Goal: Navigation & Orientation: Find specific page/section

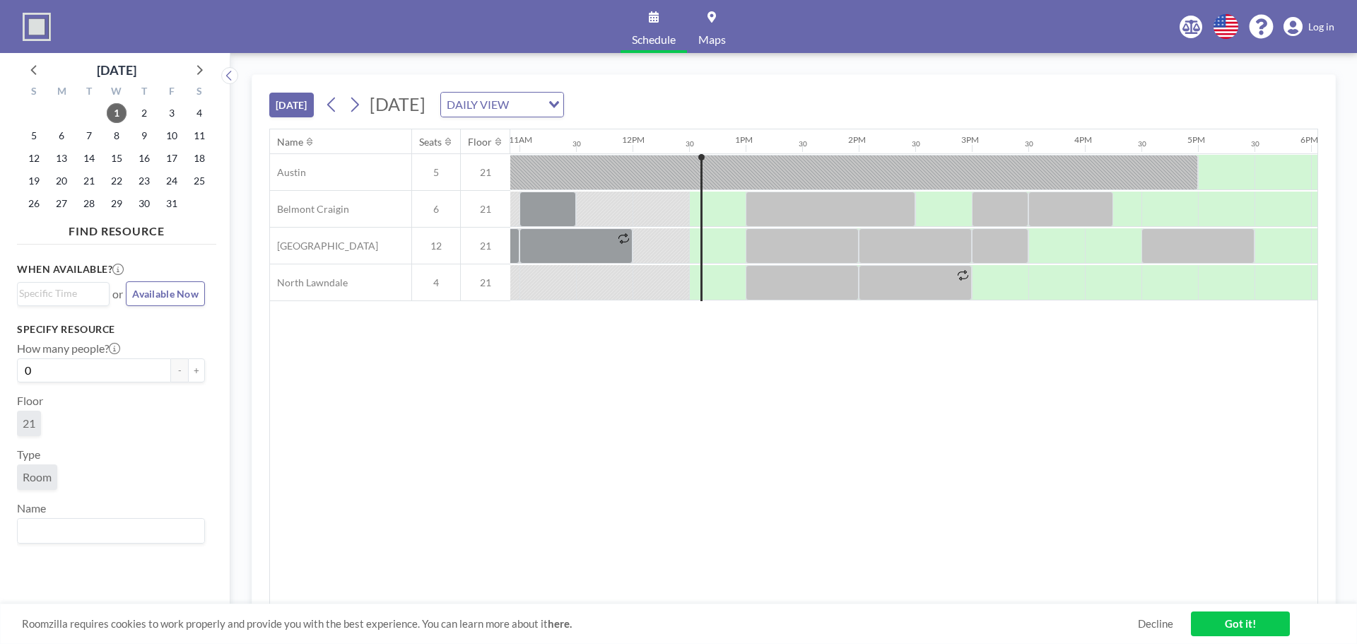
scroll to position [0, 1244]
click at [1332, 19] on link "Log in" at bounding box center [1308, 27] width 51 height 20
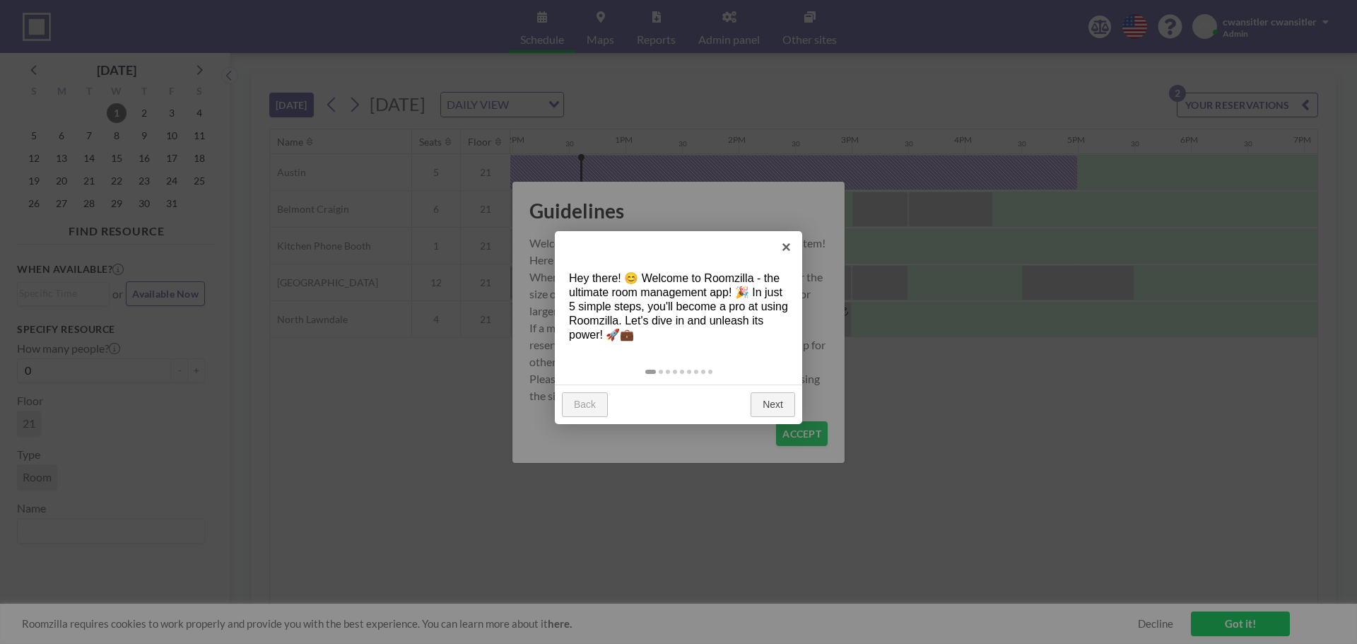
scroll to position [0, 1357]
click at [789, 248] on link "×" at bounding box center [786, 247] width 32 height 32
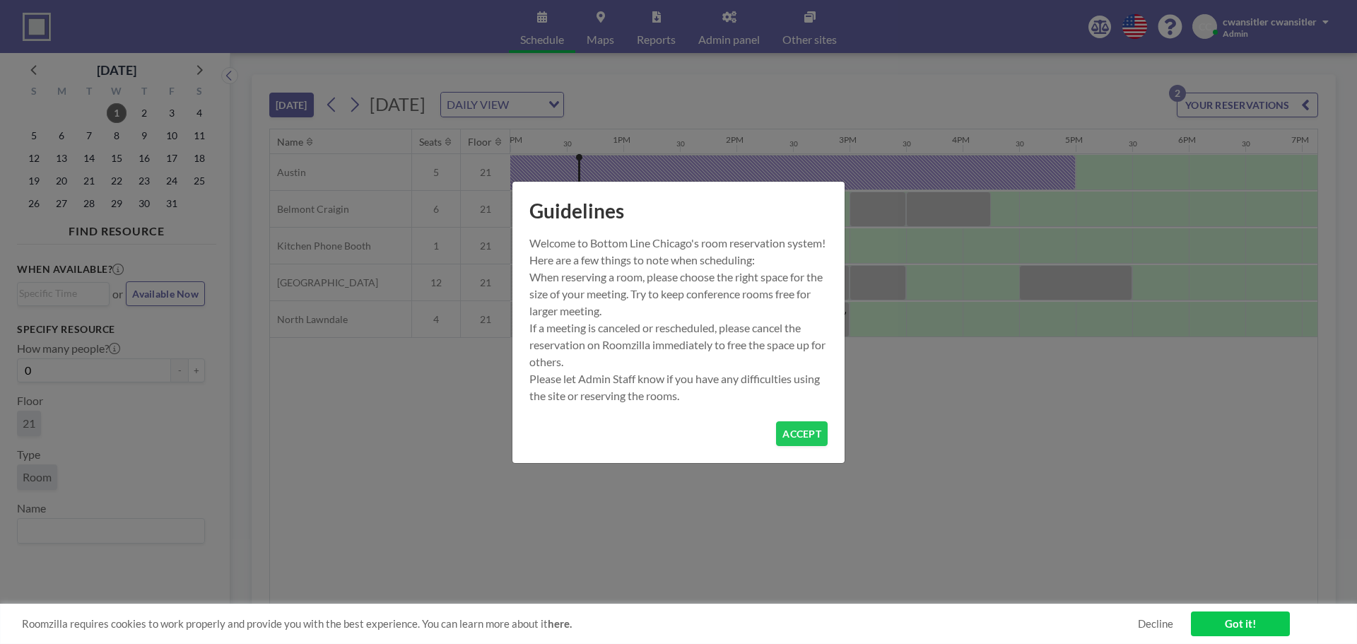
click at [1005, 428] on div "Guidelines Welcome to Bottom Line Chicago's room reservation system! Here are a…" at bounding box center [678, 322] width 1357 height 644
click at [798, 445] on button "ACCEPT" at bounding box center [802, 433] width 52 height 25
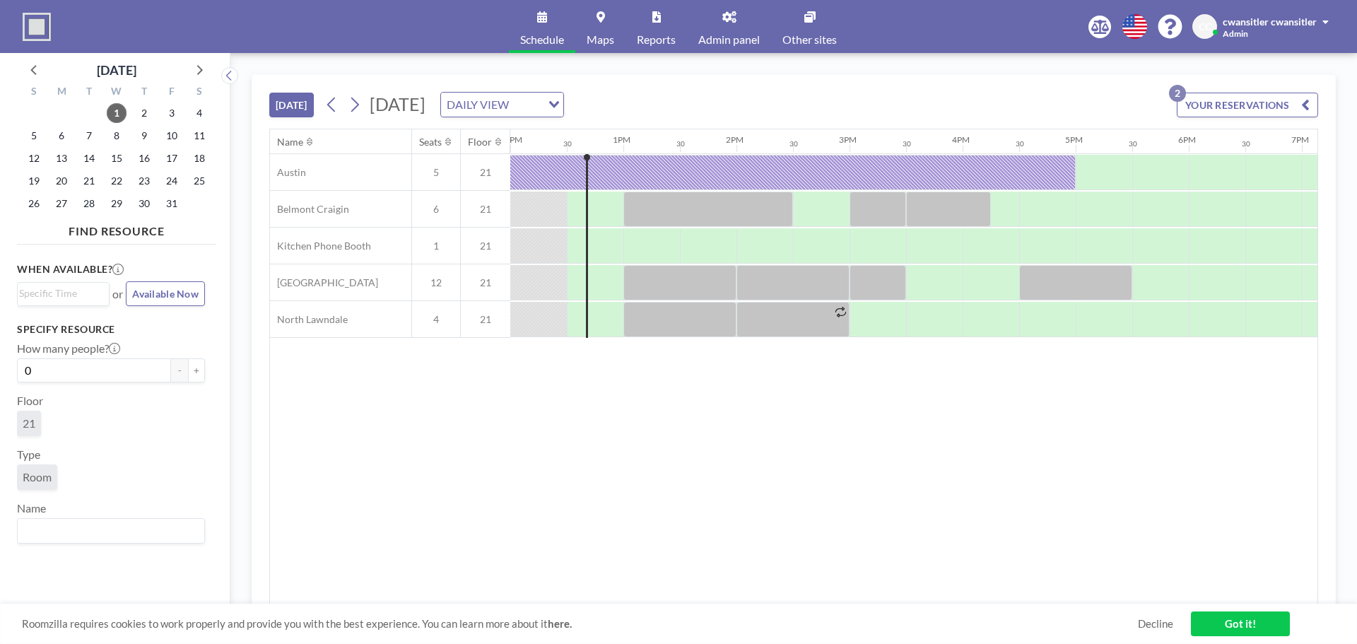
click at [1317, 11] on div "Schedule Maps Reports Admin panel Other sites English Polski 日本語 Española CC cw…" at bounding box center [678, 26] width 1357 height 53
click at [1325, 18] on span at bounding box center [1325, 22] width 6 height 10
click at [1011, 105] on div "[DATE] [DATE] DAILY VIEW Loading... YOUR RESERVATIONS 2" at bounding box center [793, 102] width 1049 height 54
click at [603, 23] on link "Maps" at bounding box center [600, 26] width 50 height 53
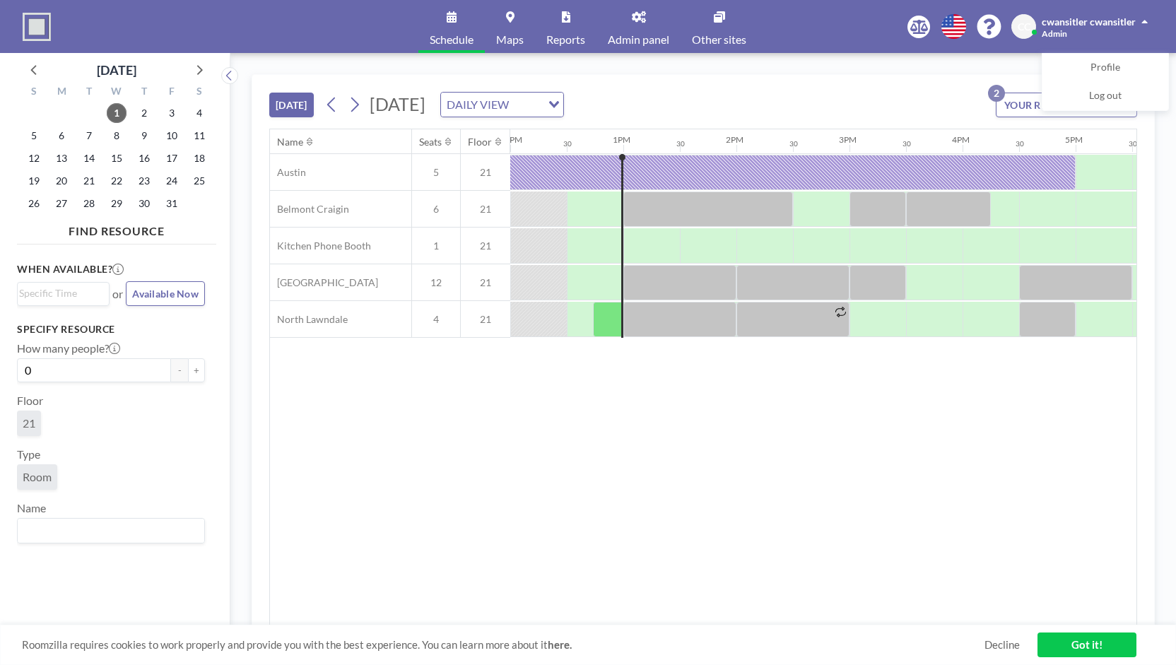
scroll to position [0, 1357]
